Goal: Task Accomplishment & Management: Use online tool/utility

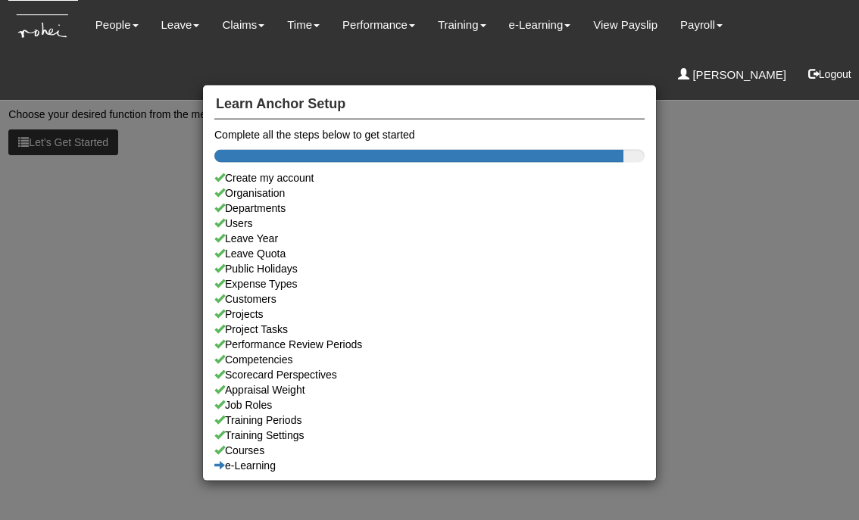
click at [132, 167] on div "Learn Anchor Setup Complete all the steps below to get started Create my accoun…" at bounding box center [429, 260] width 859 height 520
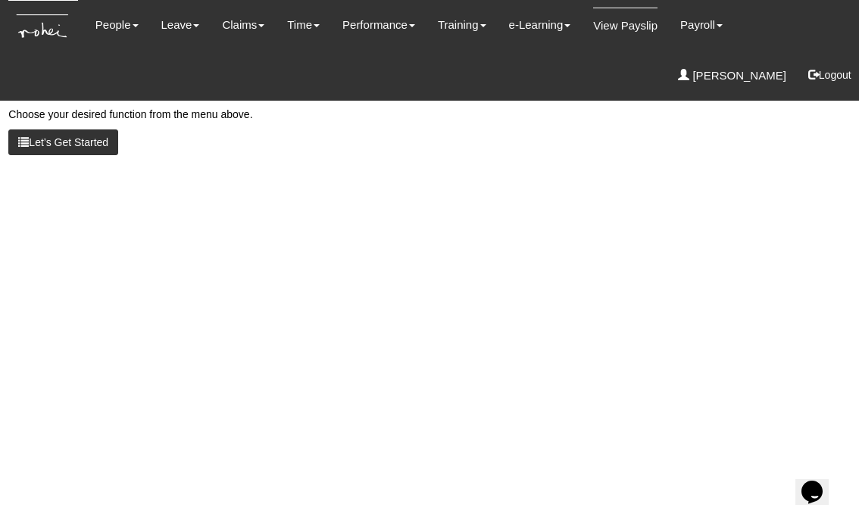
click at [612, 30] on link "View Payslip" at bounding box center [625, 26] width 64 height 36
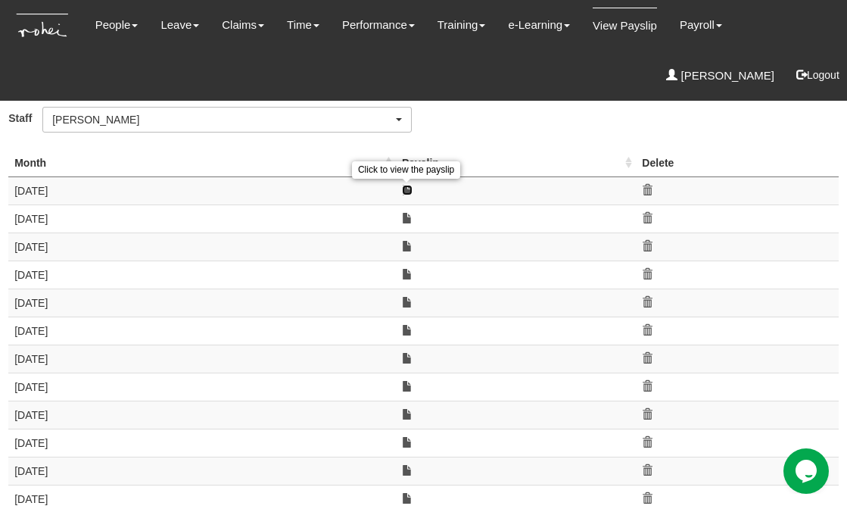
click at [406, 189] on link at bounding box center [407, 190] width 11 height 11
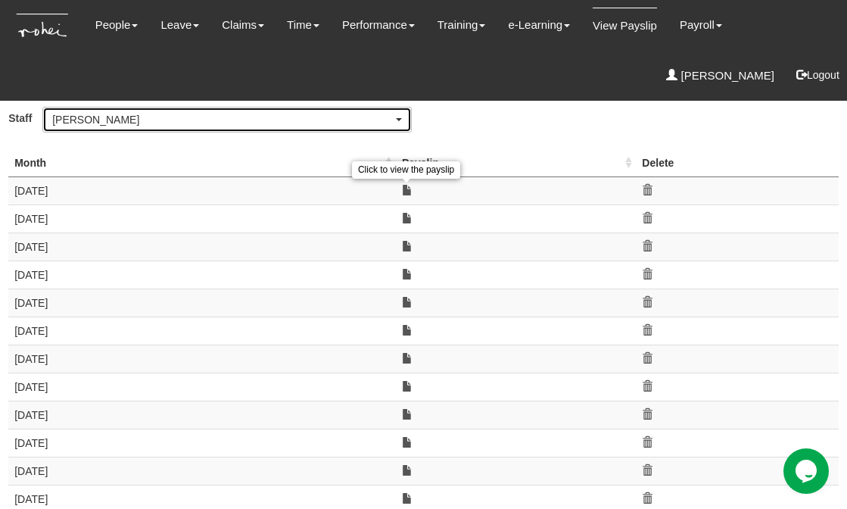
click at [248, 120] on div "[PERSON_NAME]" at bounding box center [222, 119] width 341 height 15
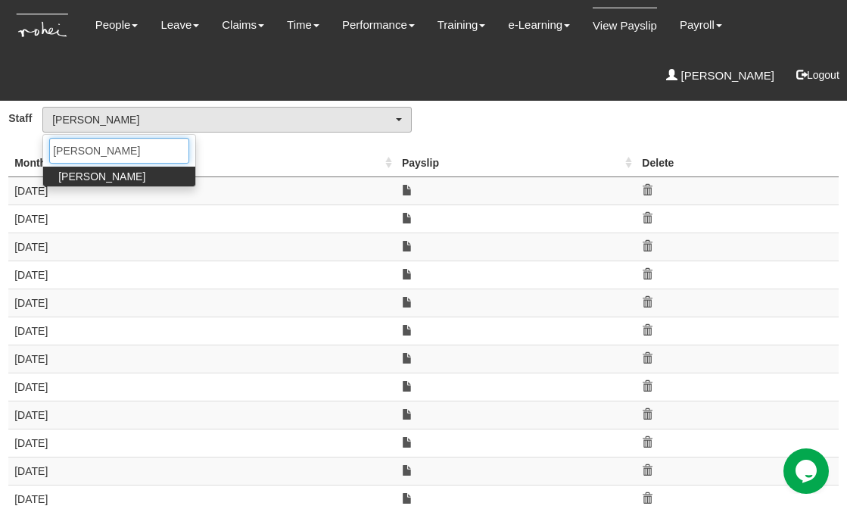
type input "yan"
click at [141, 170] on link "Yan Xuan Goh" at bounding box center [119, 177] width 152 height 20
select select "5c9ef5a6-5da0-45d7-b594-a8a35f9e09df"
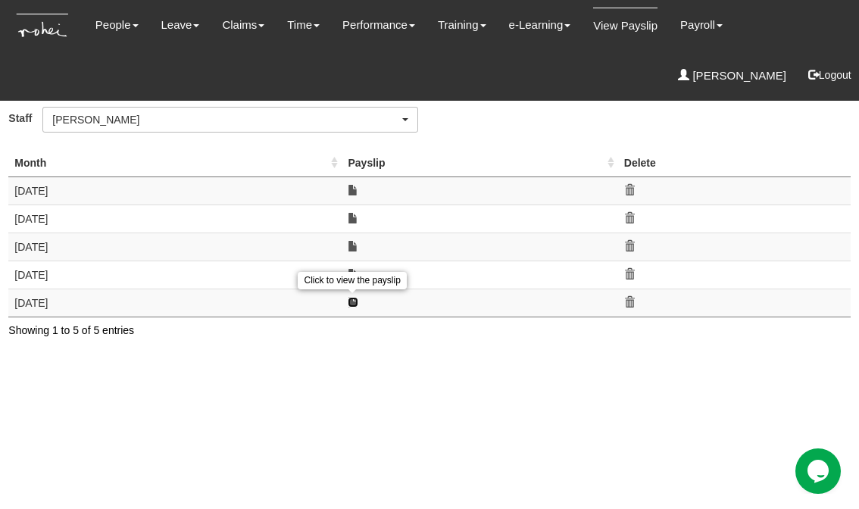
click at [351, 301] on link at bounding box center [353, 302] width 11 height 11
